Goal: Information Seeking & Learning: Learn about a topic

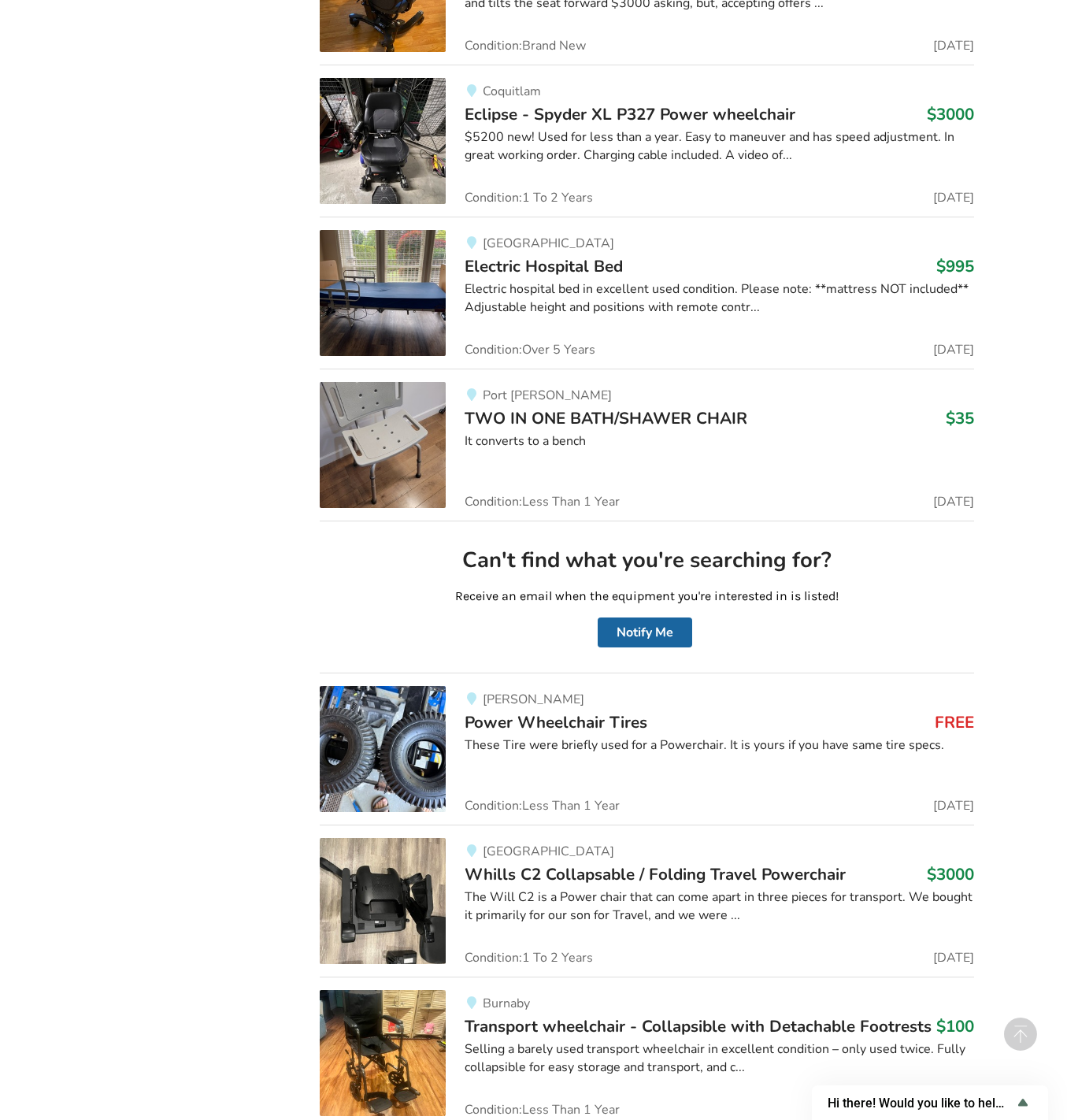
scroll to position [60991, 0]
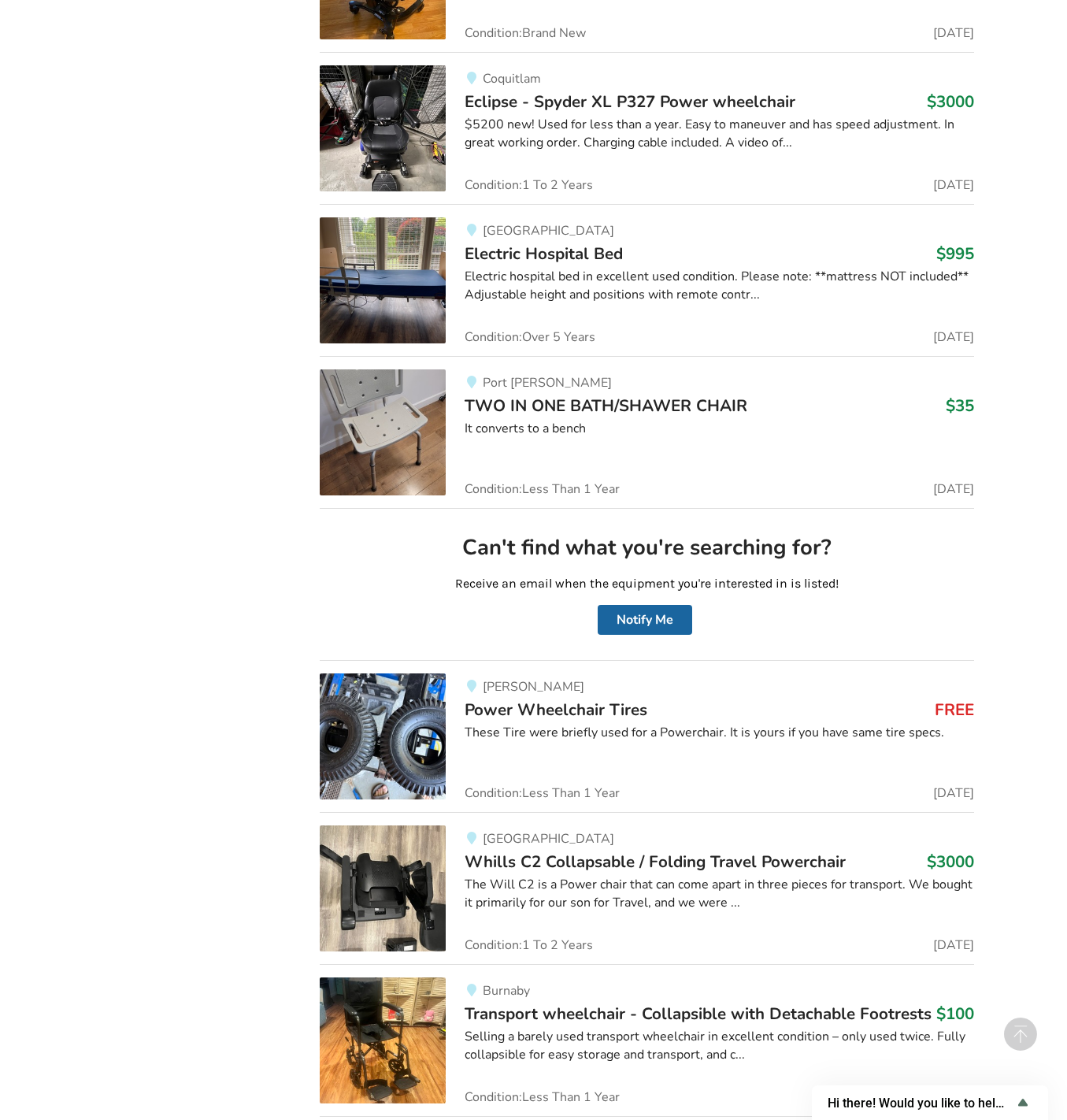
click at [431, 673] on img at bounding box center [382, 736] width 126 height 126
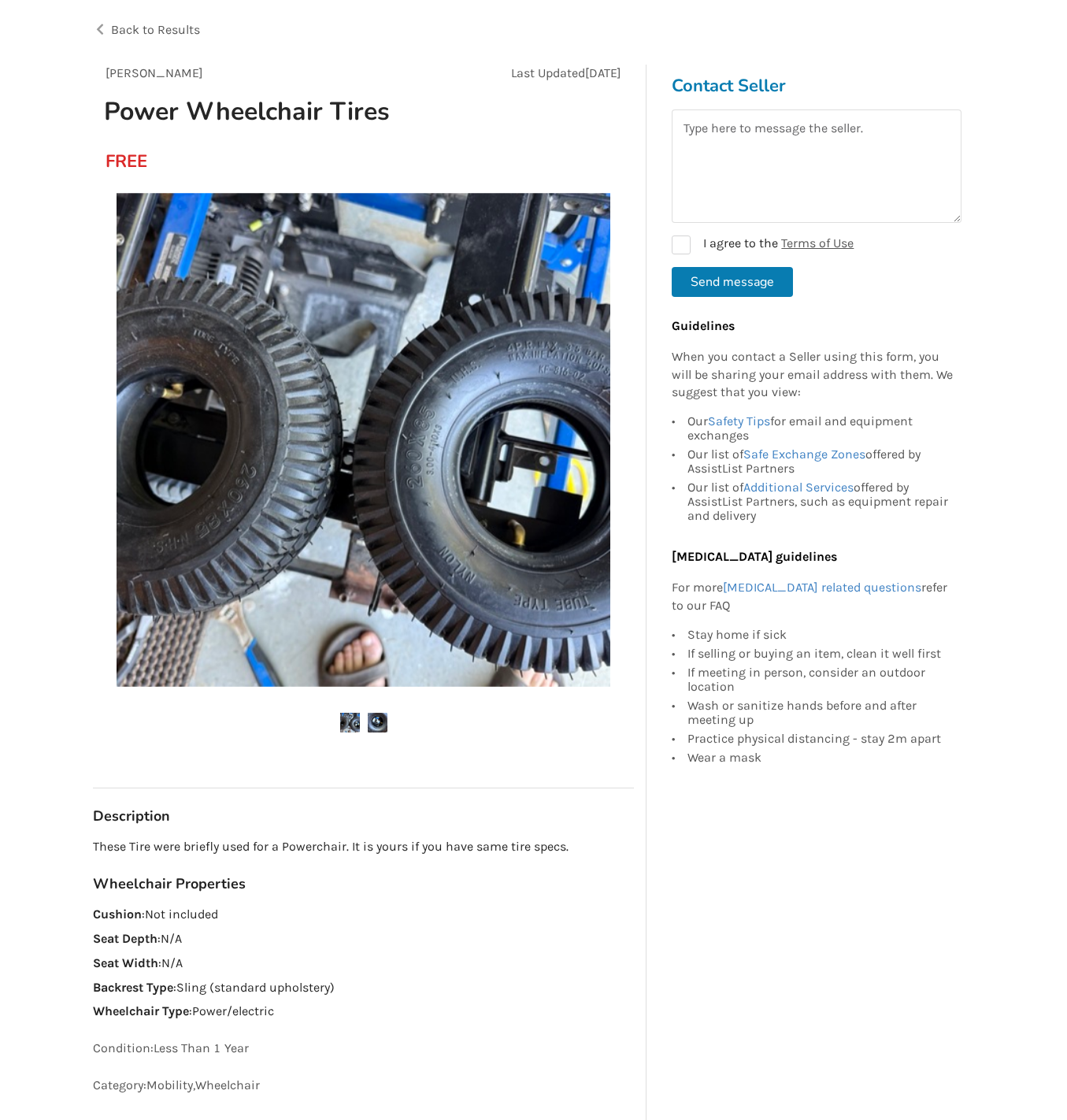
scroll to position [79, 0]
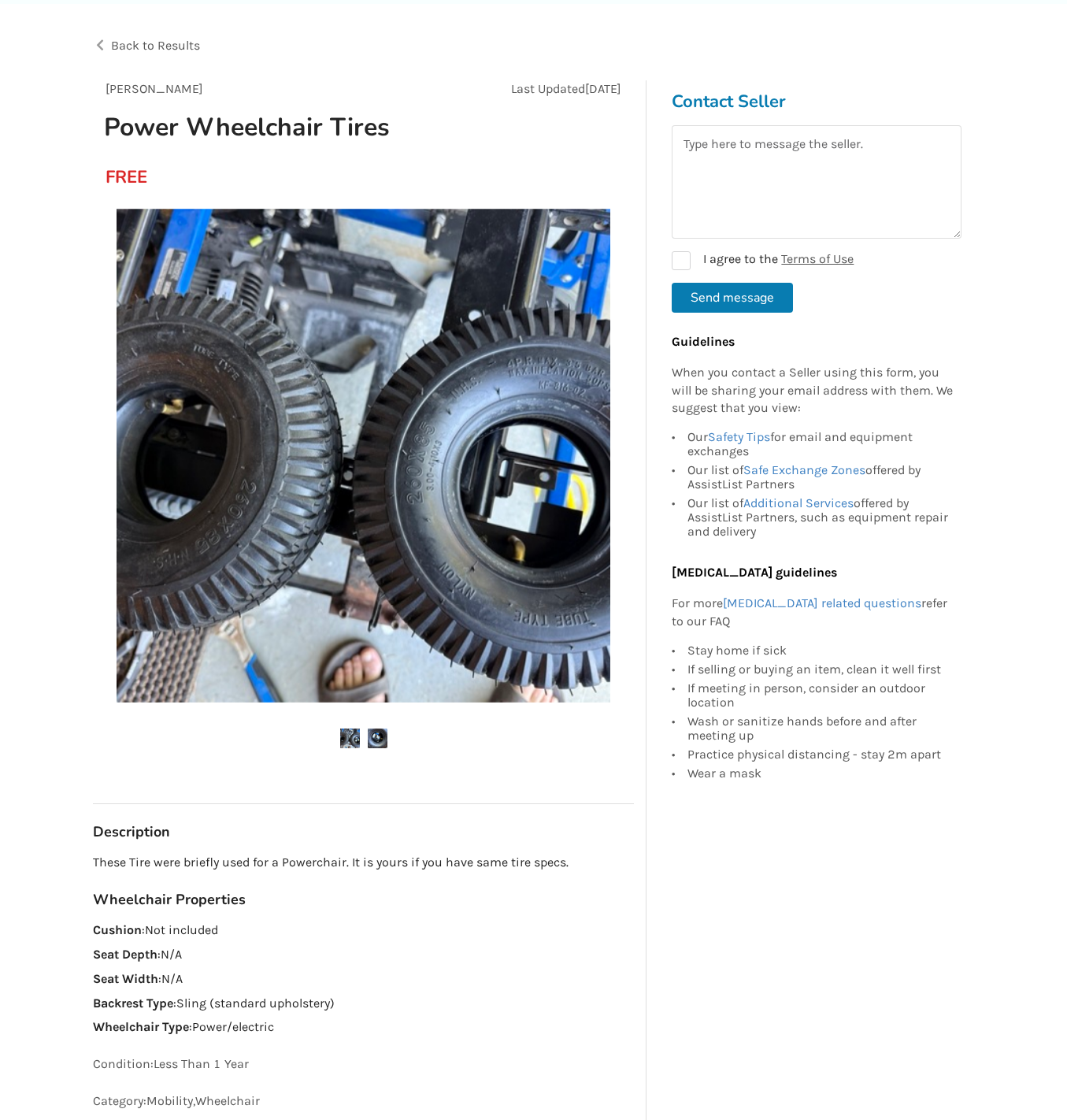
click at [436, 537] on img at bounding box center [363, 456] width 494 height 494
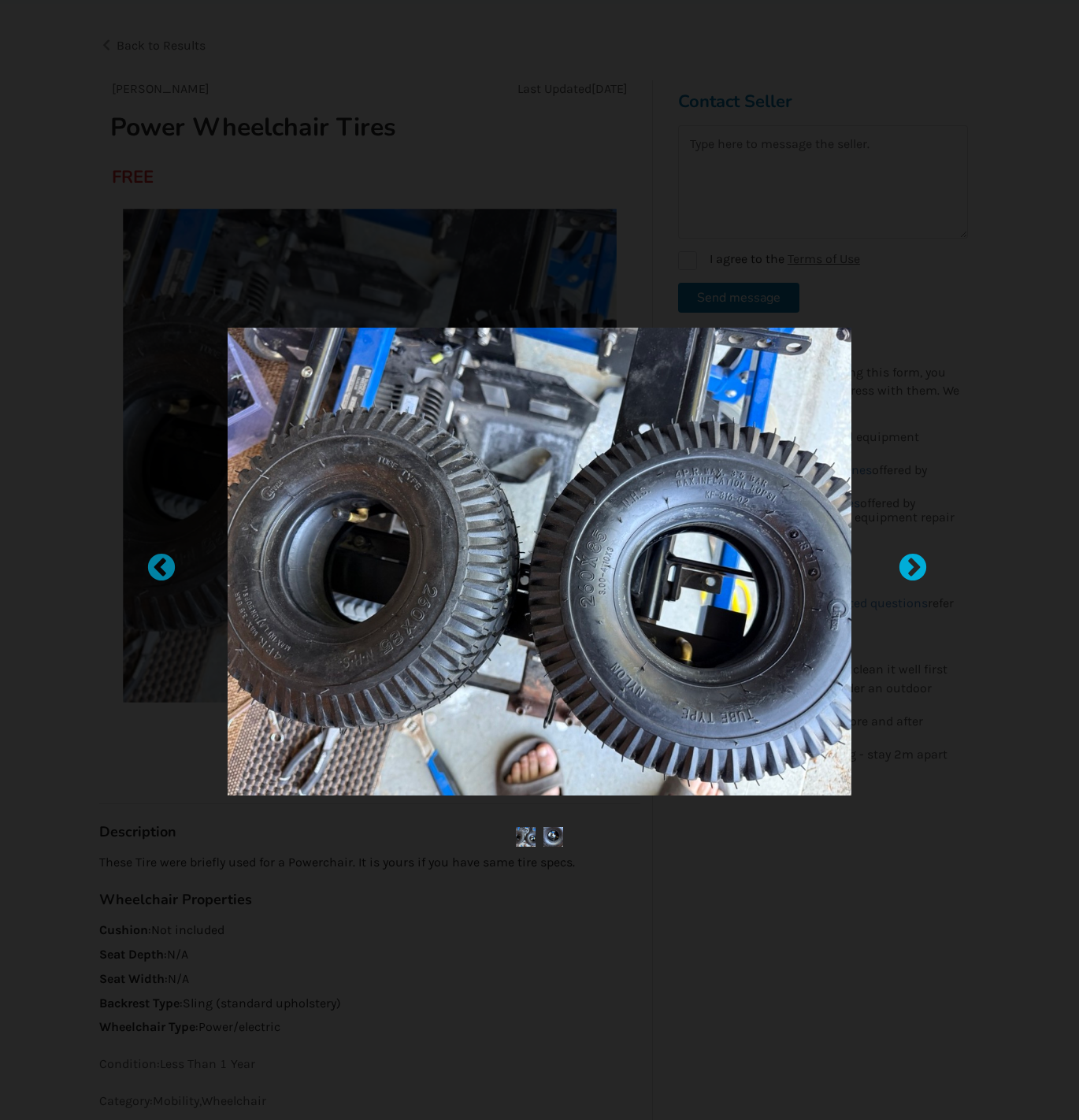
click at [911, 564] on div at bounding box center [904, 559] width 15 height 15
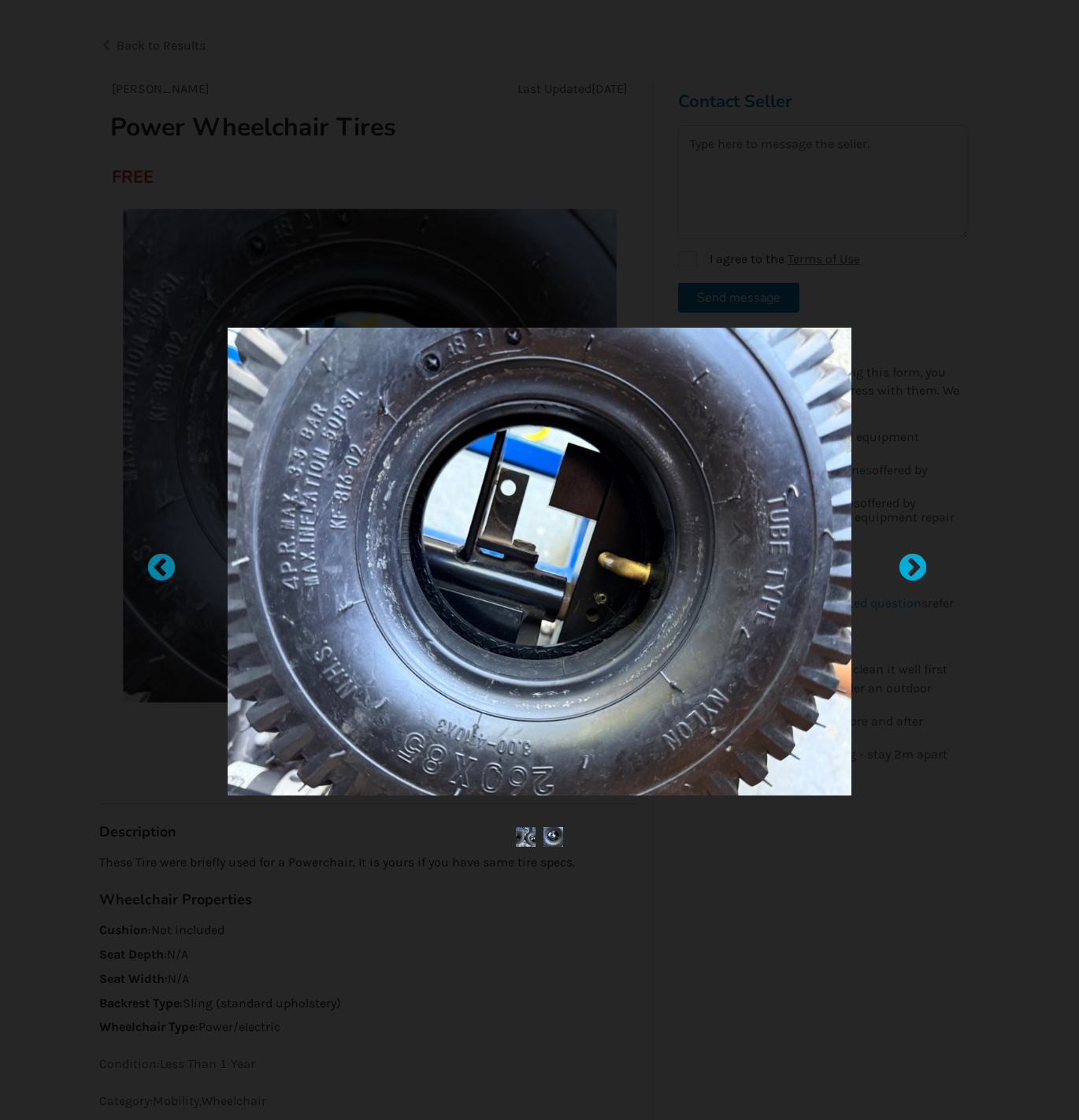
click at [912, 553] on div at bounding box center [904, 559] width 15 height 15
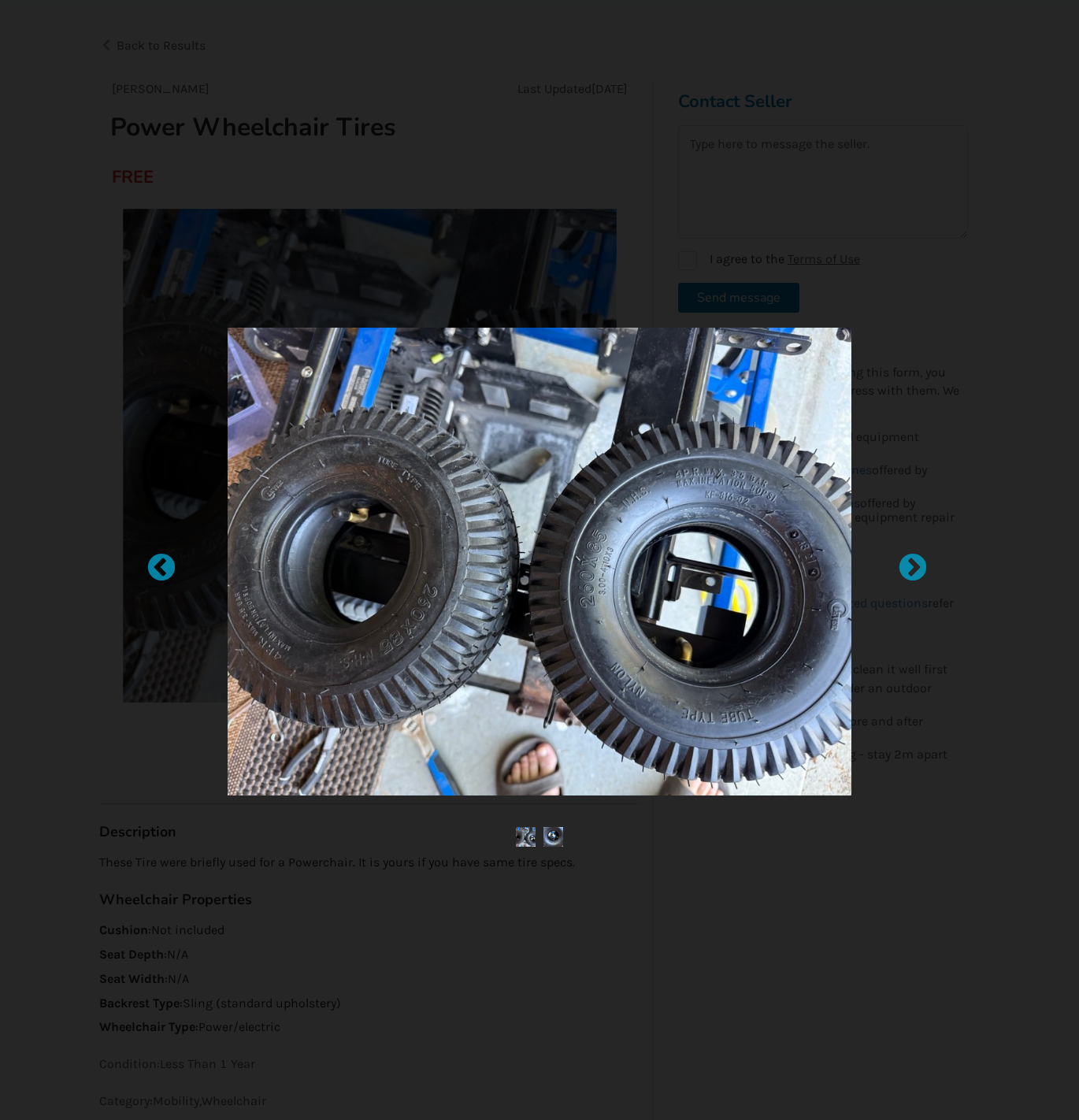
click at [956, 797] on div at bounding box center [539, 560] width 1079 height 1120
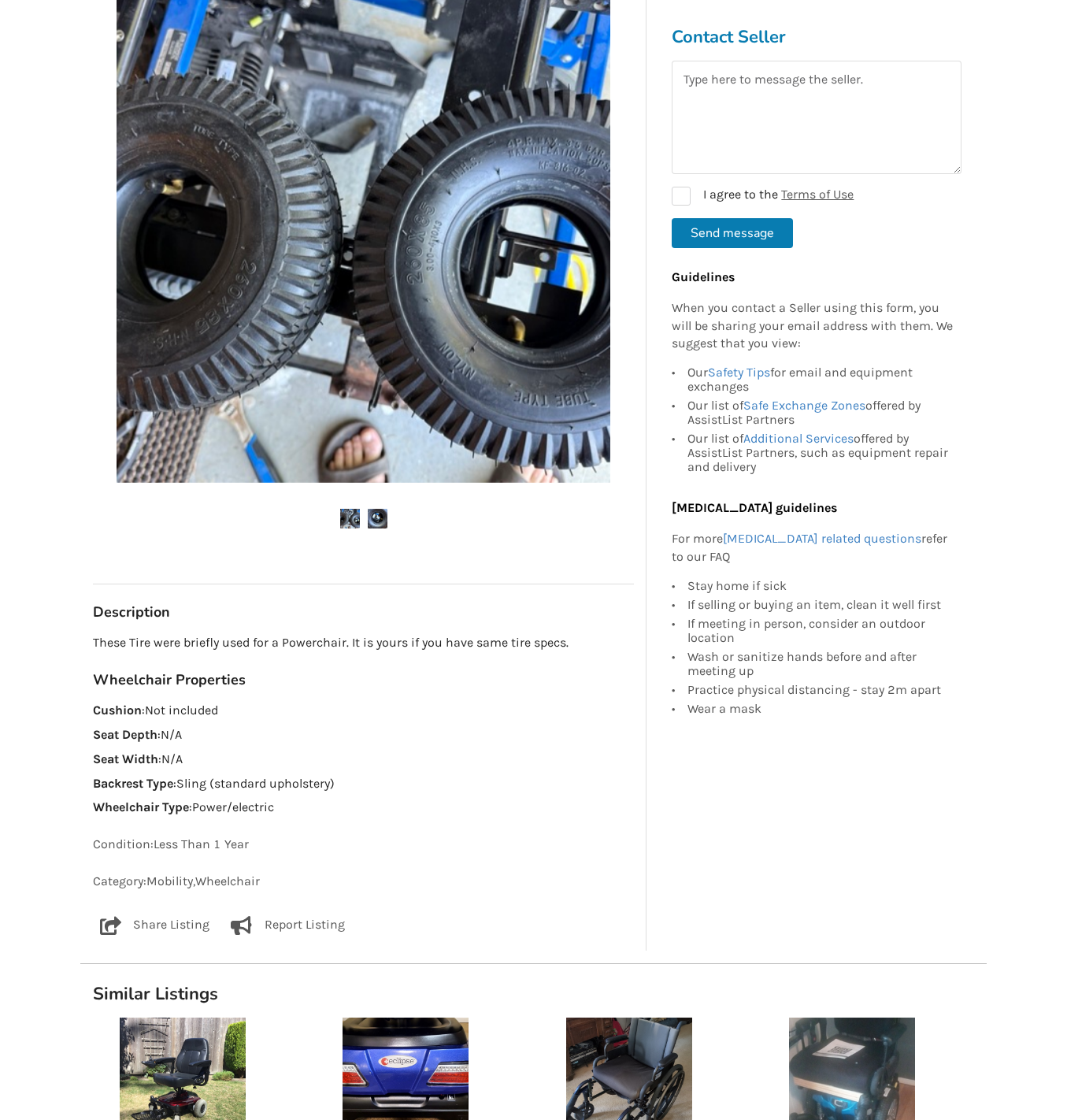
scroll to position [315, 0]
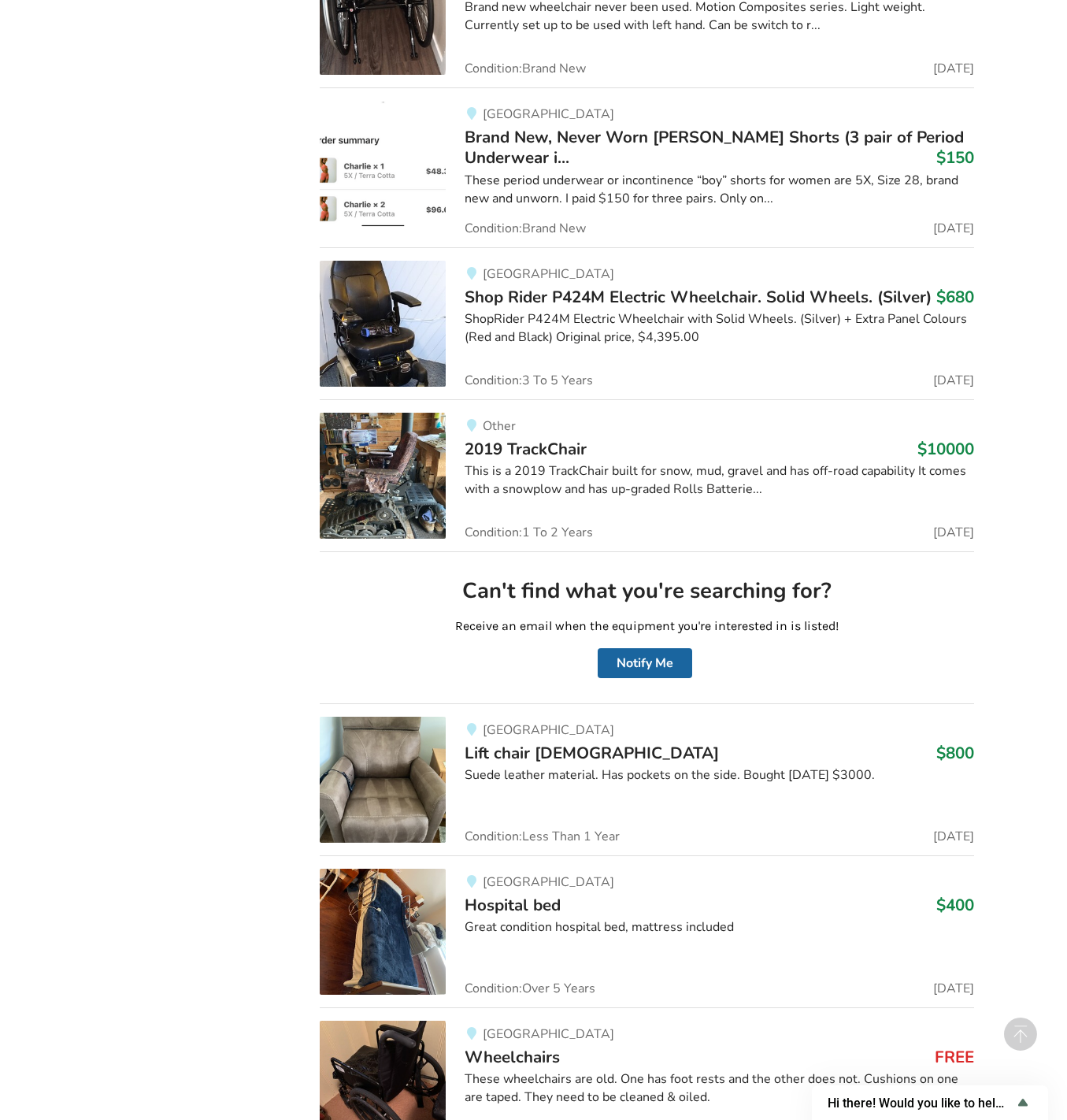
scroll to position [118358, 0]
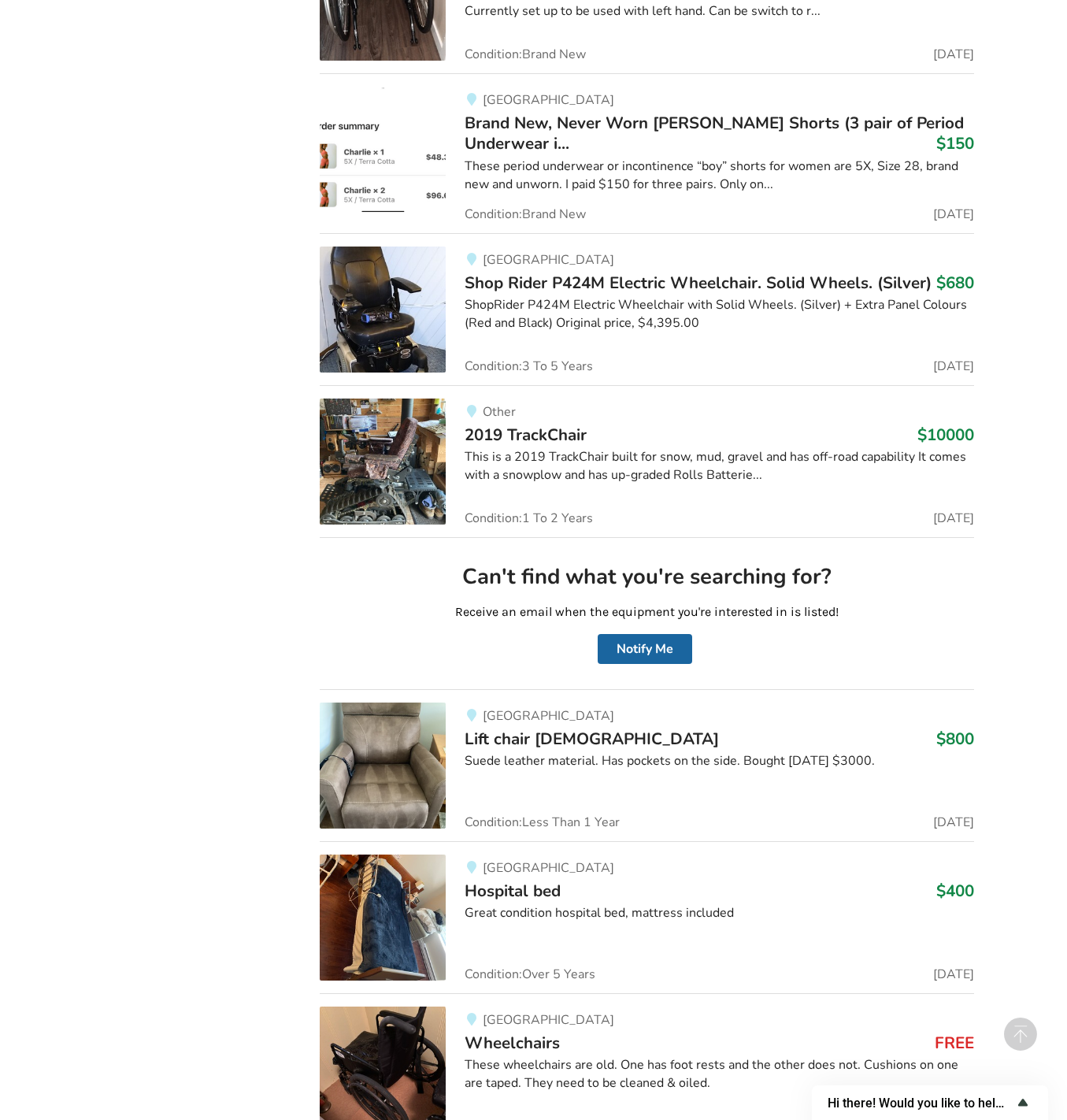
click at [1026, 1104] on icon "Show survey - Hi there! Would you like to help us improve AssistList?" at bounding box center [1023, 1102] width 19 height 19
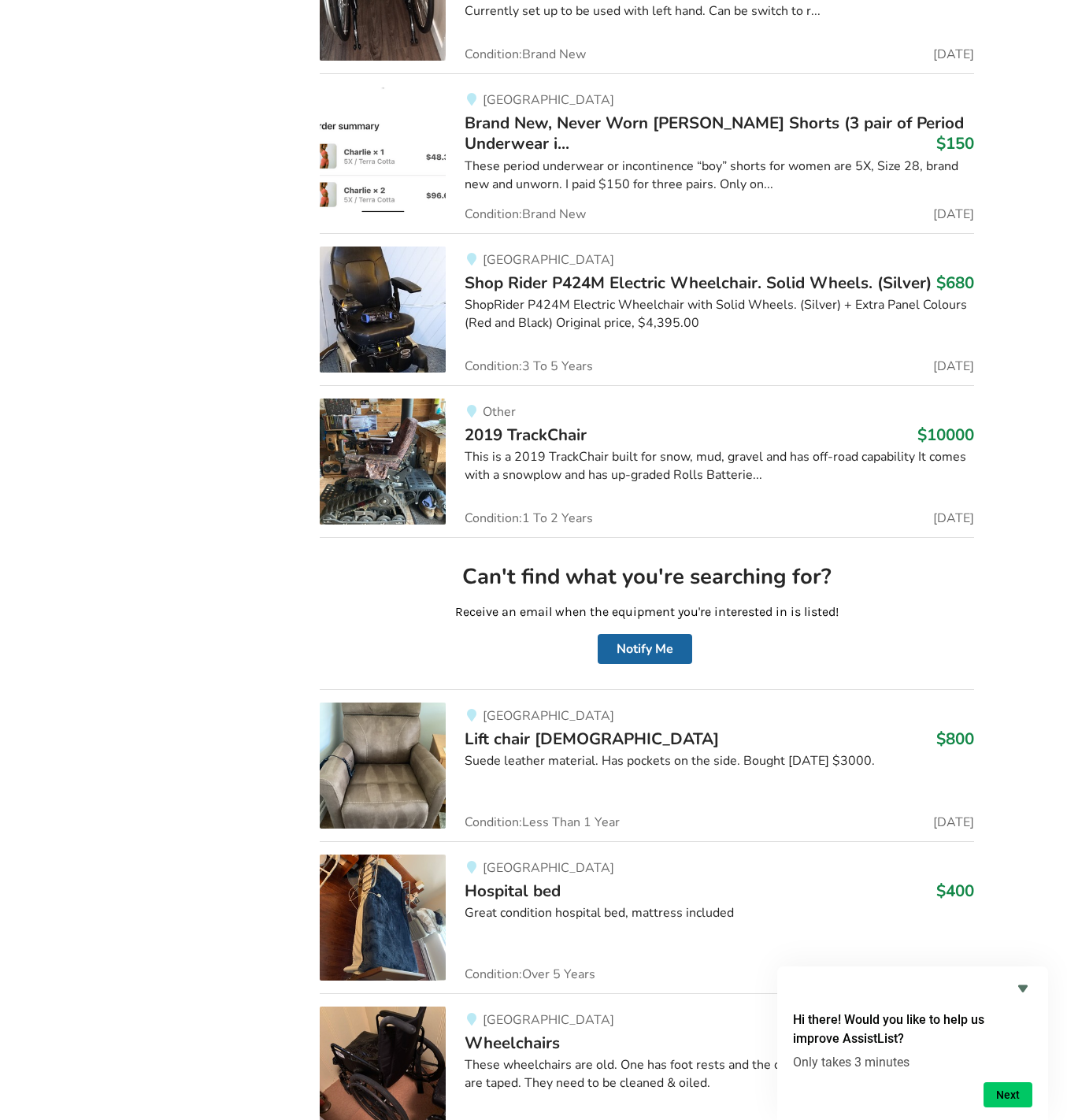
click at [1024, 990] on icon "Hide survey" at bounding box center [1023, 987] width 19 height 19
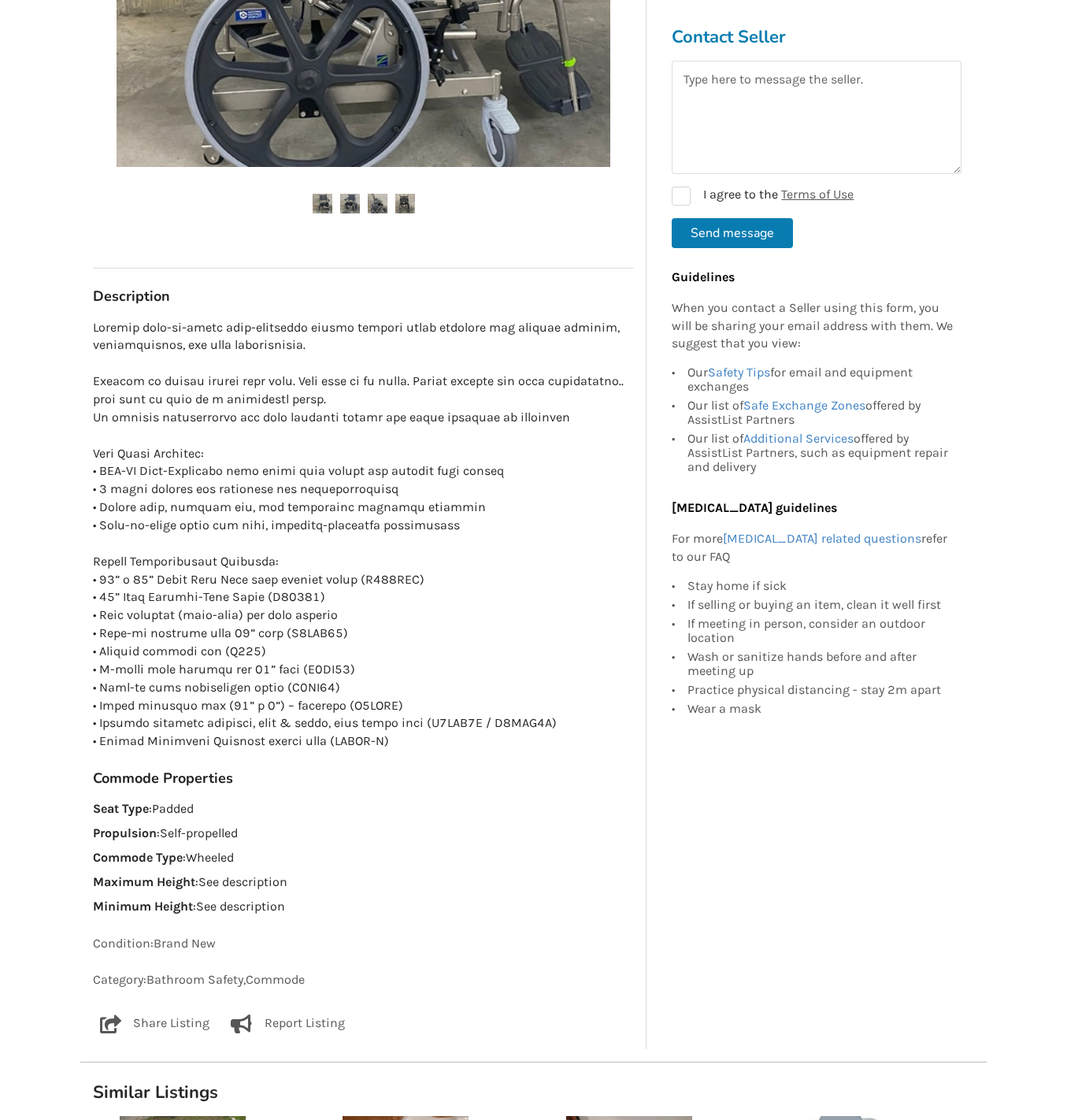
scroll to position [788, 0]
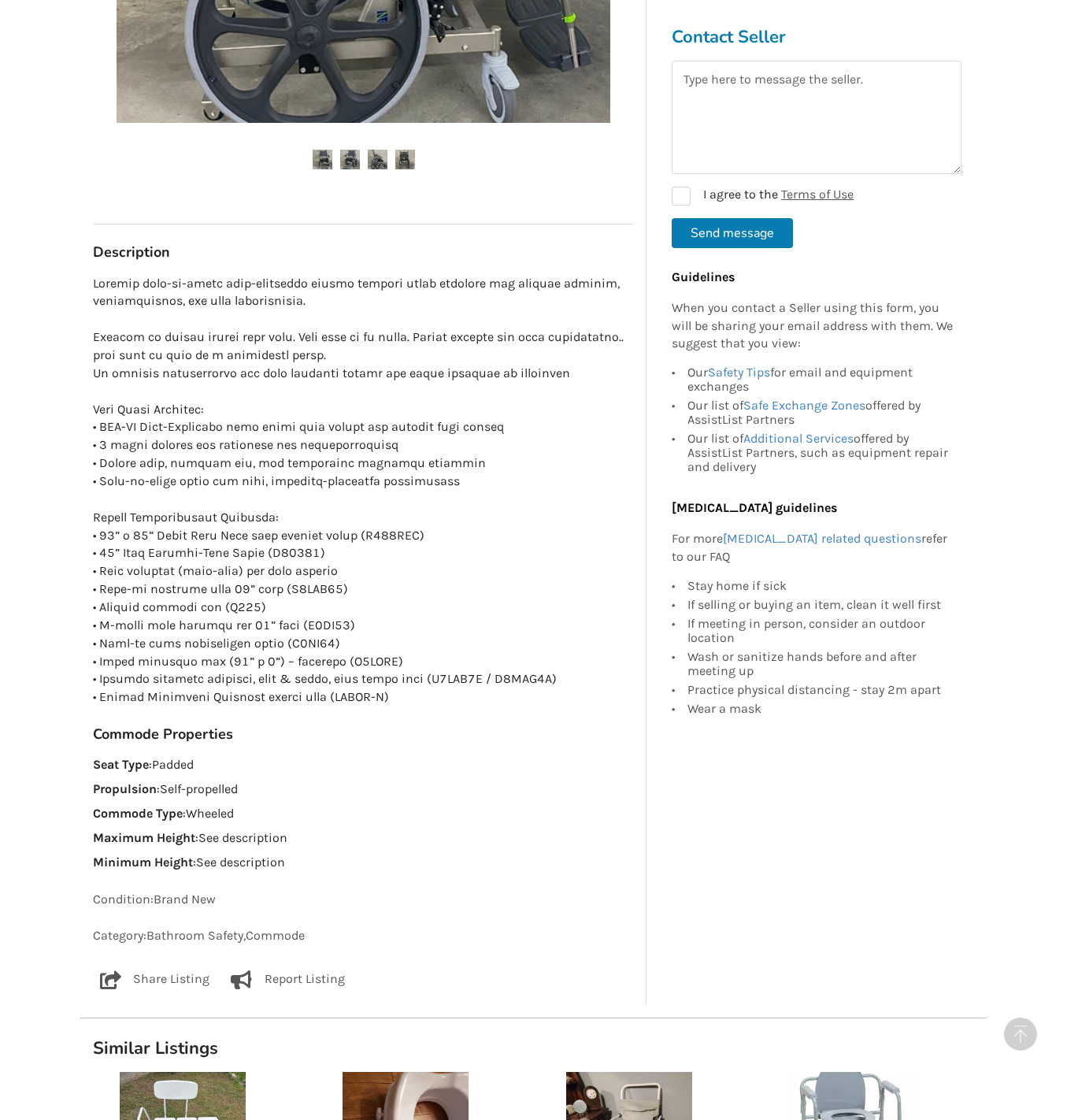
drag, startPoint x: 356, startPoint y: 508, endPoint x: 334, endPoint y: 506, distance: 22.1
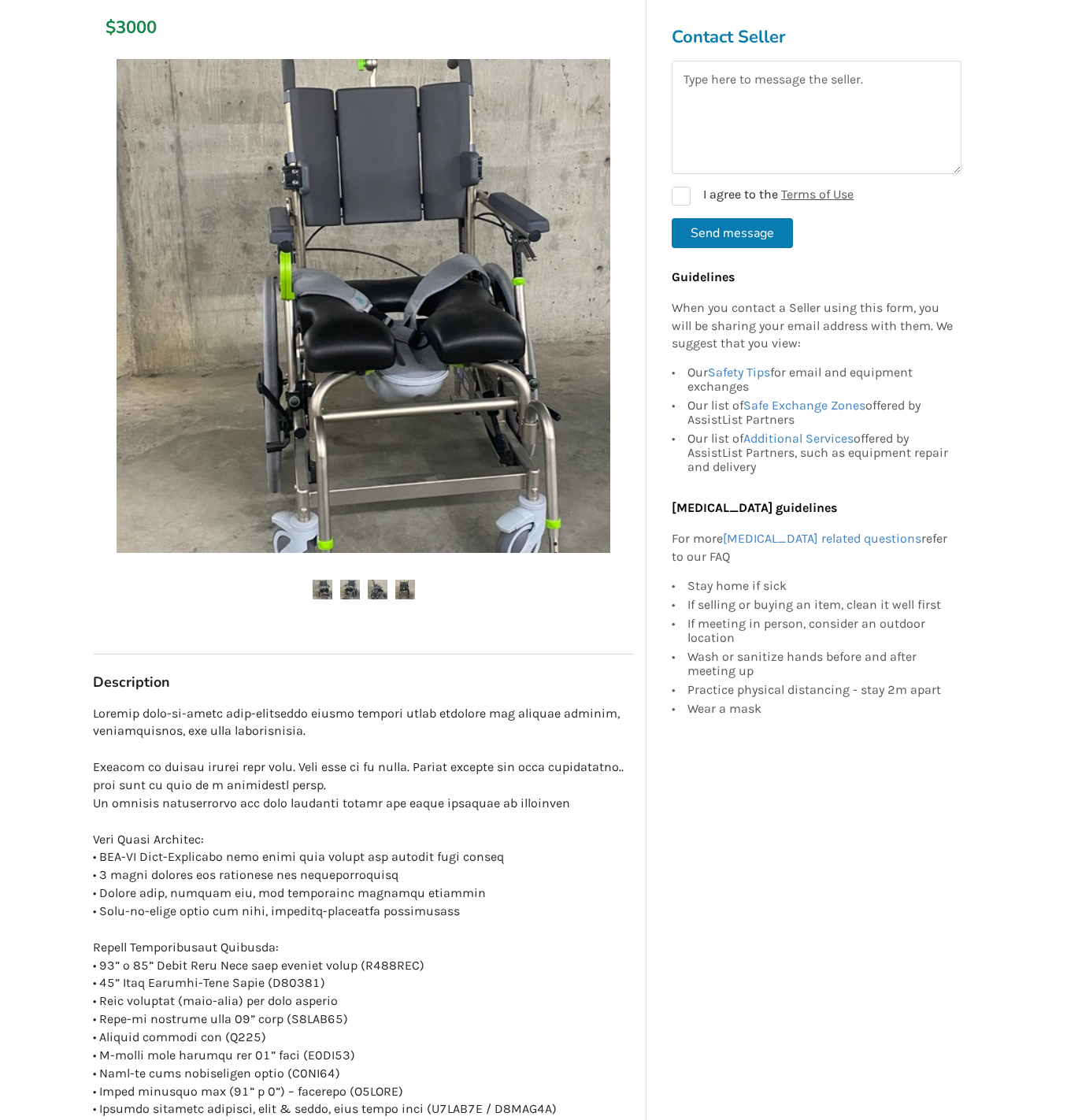
scroll to position [315, 0]
